Goal: Task Accomplishment & Management: Manage account settings

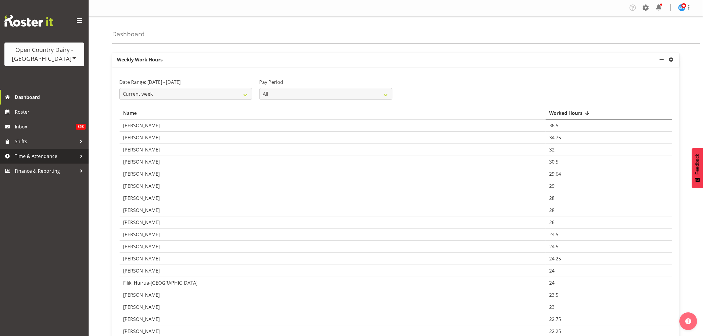
click at [48, 157] on span "Time & Attendance" at bounding box center [46, 156] width 62 height 9
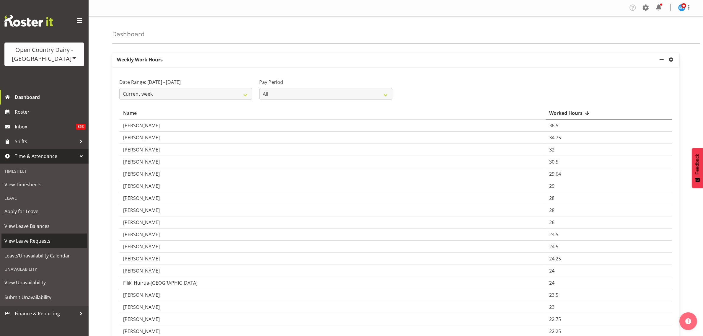
click at [45, 239] on span "View Leave Requests" at bounding box center [44, 241] width 80 height 9
click at [56, 244] on span "View Leave Requests" at bounding box center [44, 241] width 80 height 9
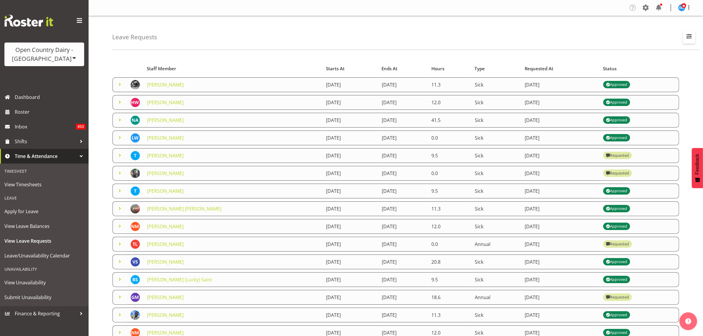
click at [687, 36] on span "button" at bounding box center [689, 36] width 8 height 8
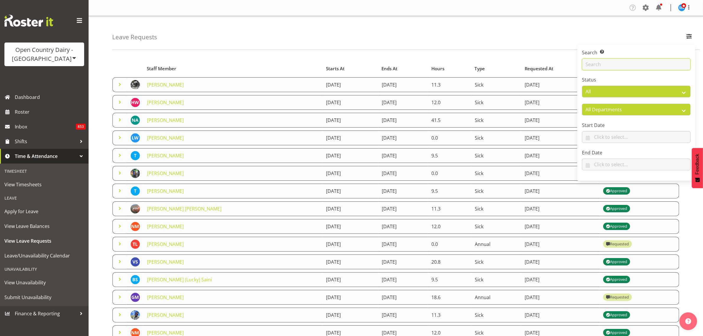
click at [659, 65] on input "text" at bounding box center [636, 64] width 109 height 12
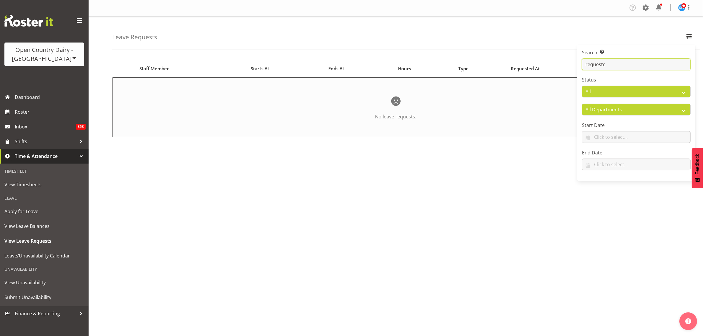
type input "requested"
drag, startPoint x: 637, startPoint y: 67, endPoint x: 569, endPoint y: 61, distance: 68.5
click at [569, 61] on div "Leave Requests Search Search for a particular employee requested Status All App…" at bounding box center [396, 153] width 615 height 275
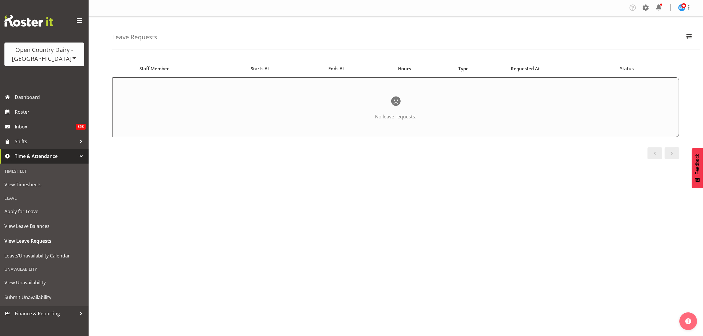
drag, startPoint x: 361, startPoint y: 269, endPoint x: 358, endPoint y: 262, distance: 7.8
click at [359, 264] on div "Starts At Type Requested At Status Staff Member Starts At Ends At Hours Type Re…" at bounding box center [407, 172] width 591 height 236
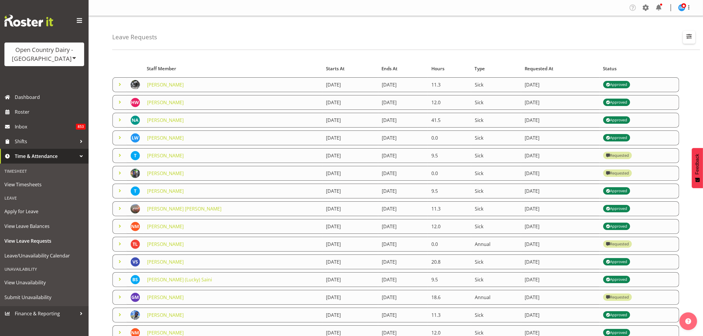
click at [689, 36] on span "button" at bounding box center [689, 36] width 8 height 8
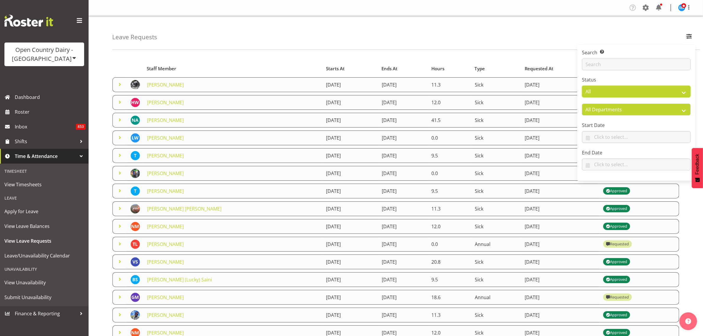
click at [683, 93] on select "All Approved Requested Unapproved" at bounding box center [636, 92] width 109 height 12
select select "requested"
click at [582, 86] on select "All Approved Requested Unapproved" at bounding box center [636, 92] width 109 height 12
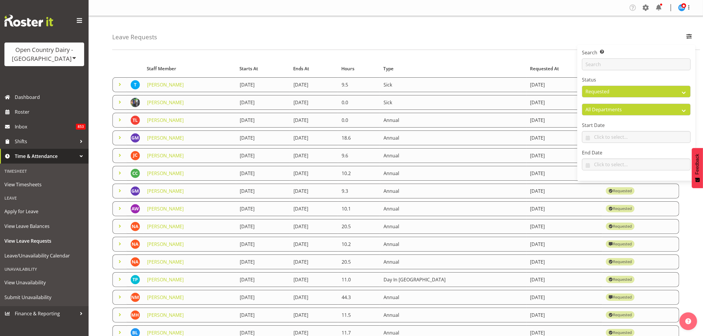
click at [299, 52] on div "Leave Requests Search Search for a particular employee Status All Approved Requ…" at bounding box center [396, 191] width 615 height 351
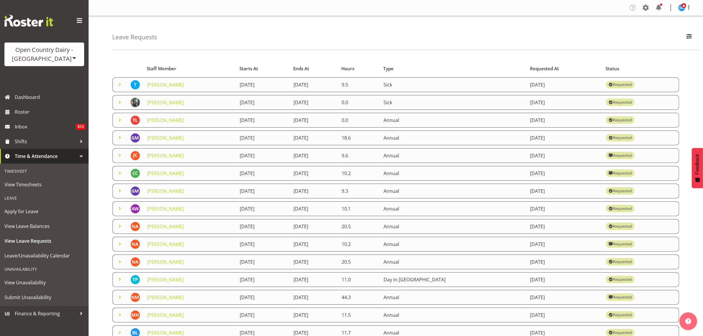
click at [123, 211] on span at bounding box center [119, 208] width 7 height 7
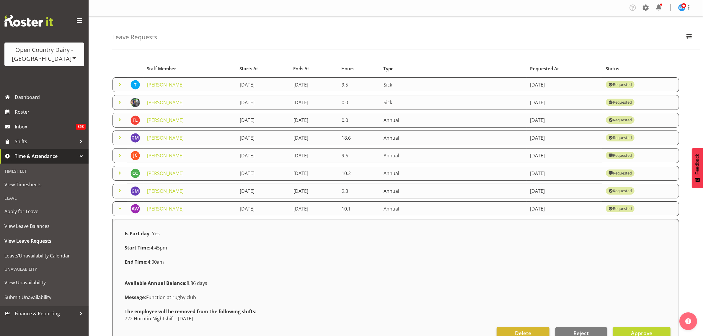
click at [123, 211] on span at bounding box center [119, 208] width 7 height 7
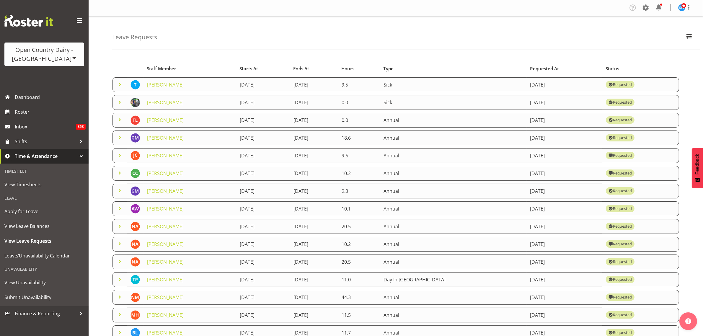
click at [123, 211] on span at bounding box center [119, 208] width 7 height 7
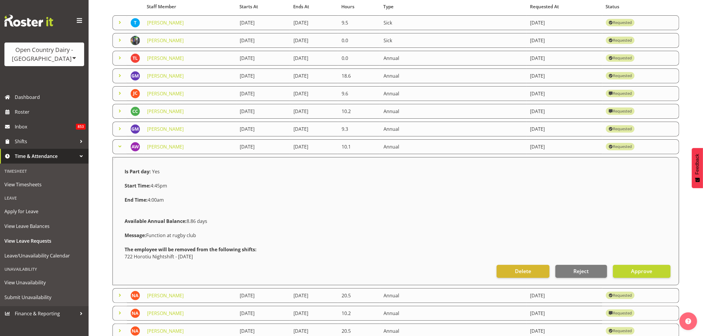
scroll to position [74, 0]
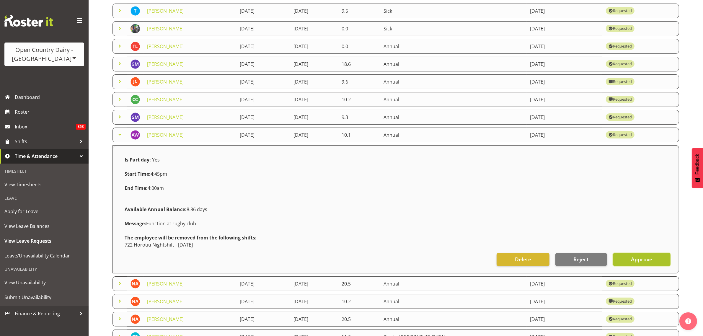
click at [650, 262] on span "Approve" at bounding box center [641, 259] width 21 height 8
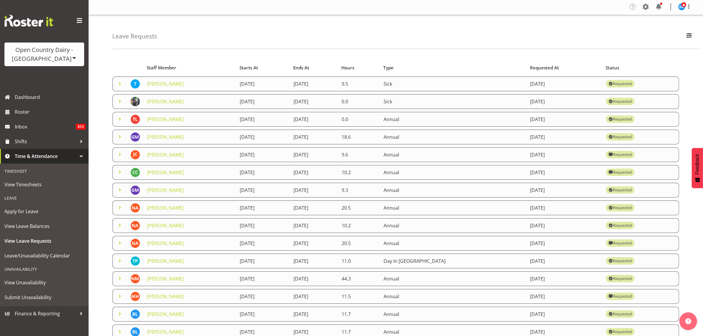
scroll to position [0, 0]
click at [117, 84] on span at bounding box center [119, 84] width 7 height 7
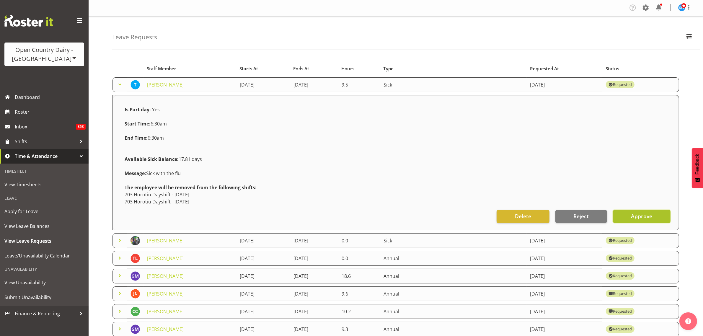
click at [634, 219] on span "Approve" at bounding box center [641, 216] width 21 height 8
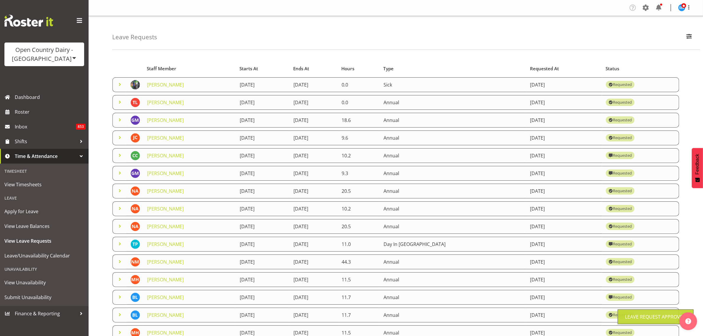
click at [120, 86] on span at bounding box center [119, 84] width 7 height 7
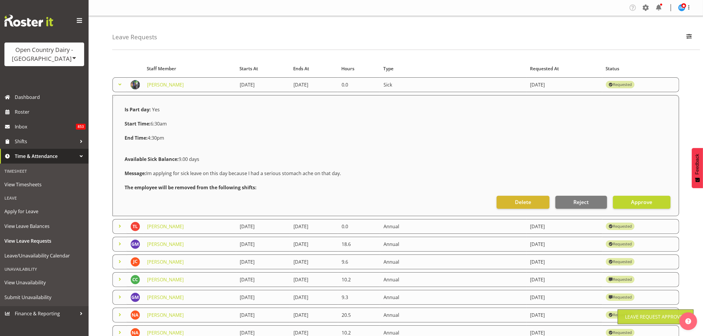
click at [120, 86] on span at bounding box center [119, 84] width 7 height 7
